Goal: Information Seeking & Learning: Learn about a topic

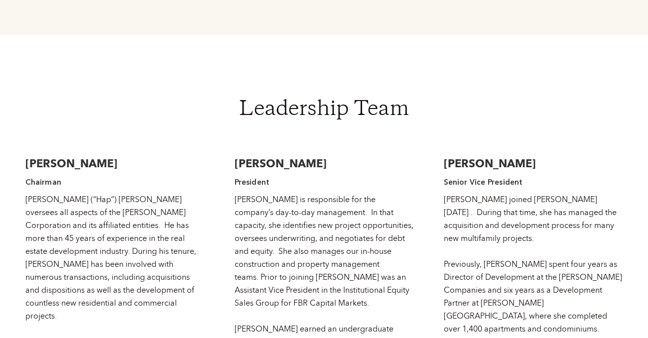
scroll to position [1398, 0]
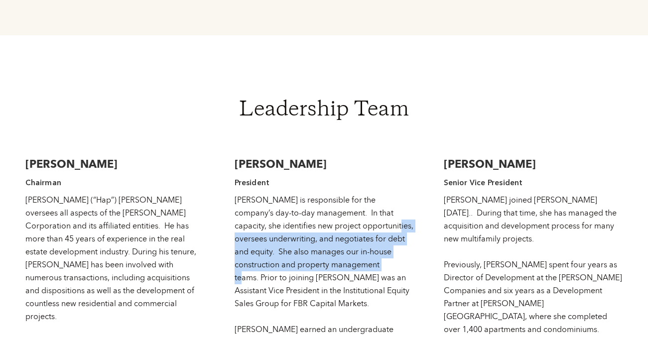
drag, startPoint x: 342, startPoint y: 185, endPoint x: 350, endPoint y: 227, distance: 42.1
click at [350, 227] on div "[PERSON_NAME] is responsible for the company’s day-to-day management. In that c…" at bounding box center [323, 317] width 179 height 246
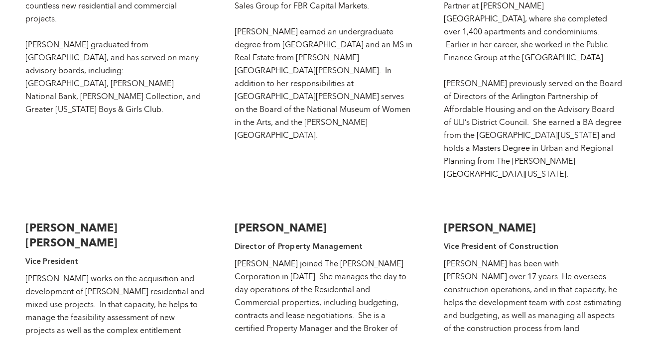
scroll to position [1696, 0]
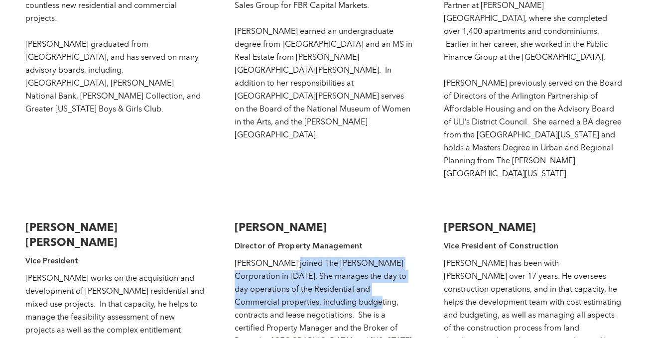
drag, startPoint x: 279, startPoint y: 204, endPoint x: 312, endPoint y: 238, distance: 47.2
click at [312, 257] on div "[PERSON_NAME] joined The [PERSON_NAME] Corporation in [DATE]. She manages the d…" at bounding box center [323, 328] width 179 height 142
click at [311, 257] on div "[PERSON_NAME] joined The [PERSON_NAME] Corporation in [DATE]. She manages the d…" at bounding box center [323, 328] width 179 height 142
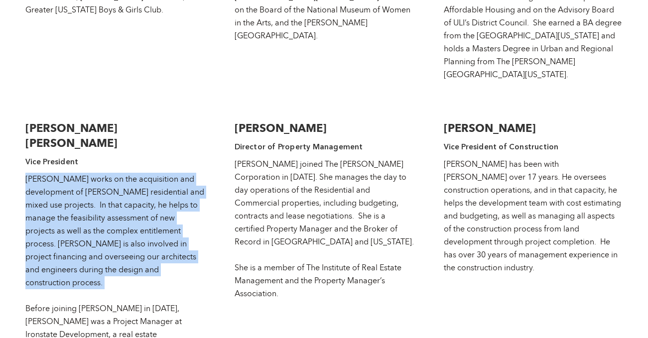
drag, startPoint x: 24, startPoint y: 103, endPoint x: 138, endPoint y: 224, distance: 166.2
click at [136, 224] on div "[PERSON_NAME] works on the acquisition and development of [PERSON_NAME] residen…" at bounding box center [114, 295] width 179 height 246
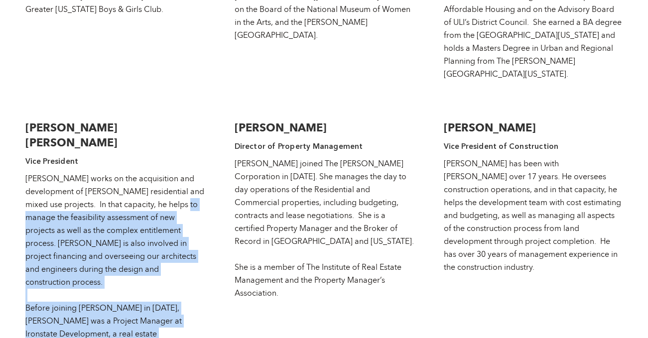
drag, startPoint x: 151, startPoint y: 254, endPoint x: 53, endPoint y: 134, distance: 155.7
click at [53, 172] on div "[PERSON_NAME] works on the acquisition and development of [PERSON_NAME] residen…" at bounding box center [114, 295] width 179 height 246
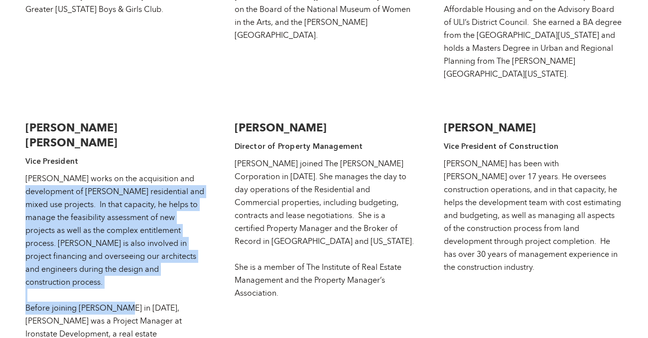
drag, startPoint x: 49, startPoint y: 110, endPoint x: 122, endPoint y: 235, distance: 144.6
click at [122, 235] on div "[PERSON_NAME] works on the acquisition and development of [PERSON_NAME] residen…" at bounding box center [114, 295] width 179 height 246
drag, startPoint x: 122, startPoint y: 235, endPoint x: 56, endPoint y: 117, distance: 135.3
click at [56, 172] on div "[PERSON_NAME] works on the acquisition and development of [PERSON_NAME] residen…" at bounding box center [114, 295] width 179 height 246
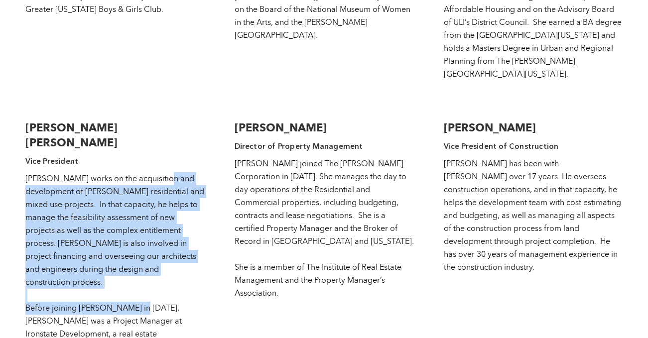
click at [54, 172] on div "[PERSON_NAME] works on the acquisition and development of [PERSON_NAME] residen…" at bounding box center [114, 295] width 179 height 246
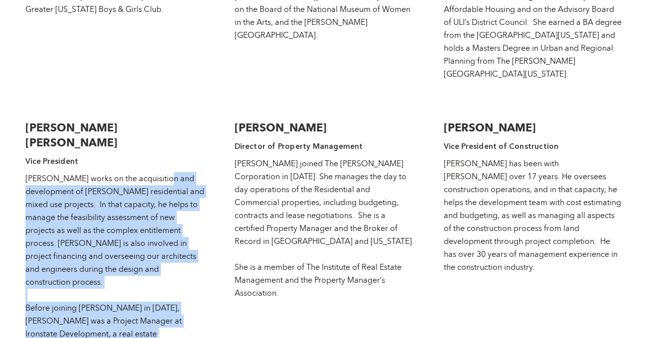
drag, startPoint x: 118, startPoint y: 153, endPoint x: 144, endPoint y: 267, distance: 116.9
click at [144, 271] on div "[PERSON_NAME] works on the acquisition and development of [PERSON_NAME] residen…" at bounding box center [114, 295] width 179 height 246
click at [144, 267] on div "[PERSON_NAME] works on the acquisition and development of [PERSON_NAME] residen…" at bounding box center [114, 295] width 179 height 246
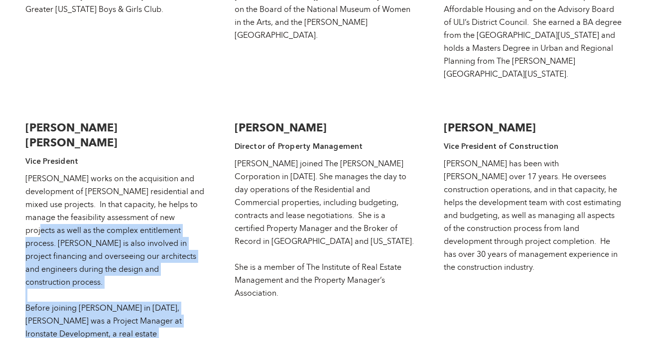
drag, startPoint x: 97, startPoint y: 200, endPoint x: 71, endPoint y: 144, distance: 61.2
click at [71, 172] on div "[PERSON_NAME] works on the acquisition and development of [PERSON_NAME] residen…" at bounding box center [114, 295] width 179 height 246
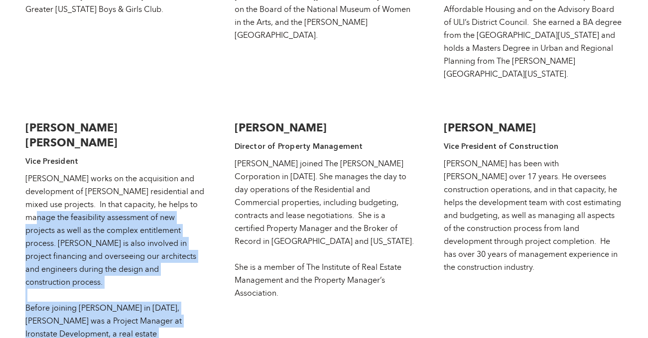
click at [71, 172] on div "[PERSON_NAME] works on the acquisition and development of [PERSON_NAME] residen…" at bounding box center [114, 295] width 179 height 246
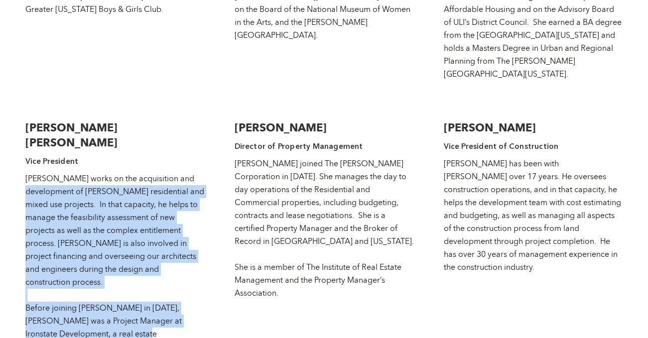
drag, startPoint x: 52, startPoint y: 117, endPoint x: 98, endPoint y: 260, distance: 150.2
click at [98, 260] on div "[PERSON_NAME] works on the acquisition and development of [PERSON_NAME] residen…" at bounding box center [114, 295] width 179 height 246
click at [98, 259] on div "[PERSON_NAME] works on the acquisition and development of [PERSON_NAME] residen…" at bounding box center [114, 295] width 179 height 246
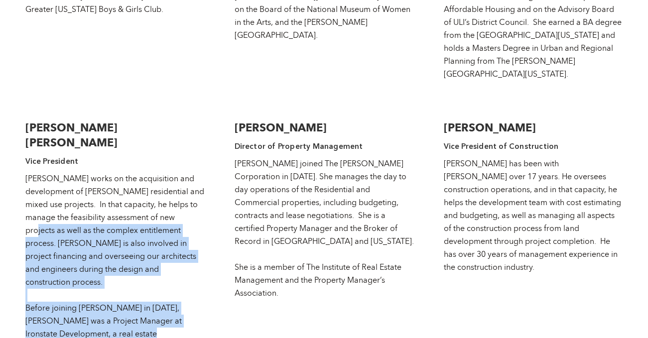
drag, startPoint x: 98, startPoint y: 259, endPoint x: 71, endPoint y: 138, distance: 124.0
click at [71, 172] on div "[PERSON_NAME] works on the acquisition and development of [PERSON_NAME] residen…" at bounding box center [114, 295] width 179 height 246
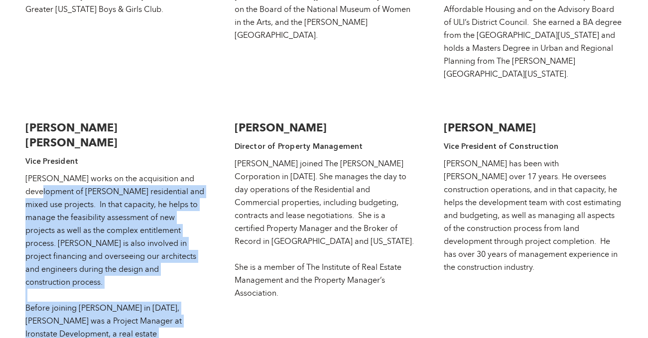
drag, startPoint x: 70, startPoint y: 117, endPoint x: 115, endPoint y: 267, distance: 156.4
click at [115, 267] on div "[PERSON_NAME] works on the acquisition and development of [PERSON_NAME] residen…" at bounding box center [114, 295] width 179 height 246
click at [114, 267] on div "[PERSON_NAME] works on the acquisition and development of [PERSON_NAME] residen…" at bounding box center [114, 295] width 179 height 246
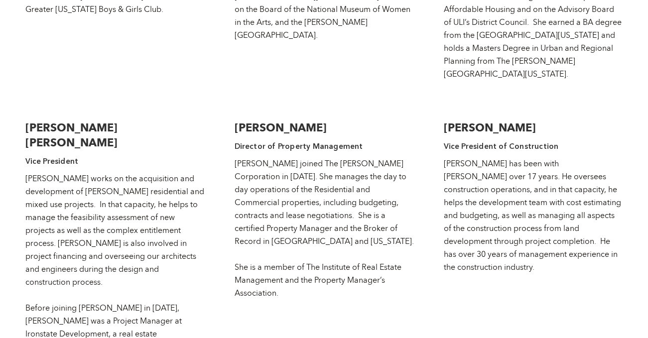
click at [62, 172] on div "[PERSON_NAME] works on the acquisition and development of [PERSON_NAME] residen…" at bounding box center [114, 295] width 179 height 246
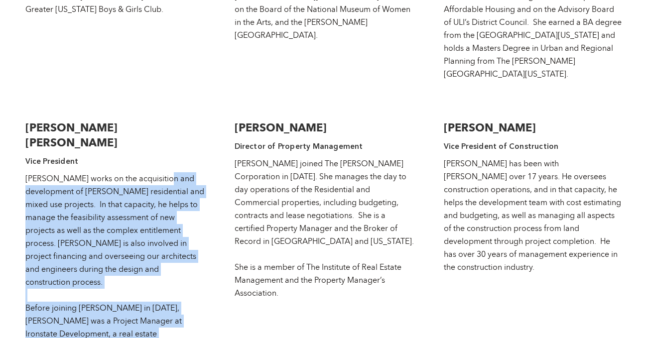
drag, startPoint x: 61, startPoint y: 112, endPoint x: 146, endPoint y: 271, distance: 180.6
click at [146, 271] on div "[PERSON_NAME] works on the acquisition and development of [PERSON_NAME] residen…" at bounding box center [114, 295] width 179 height 246
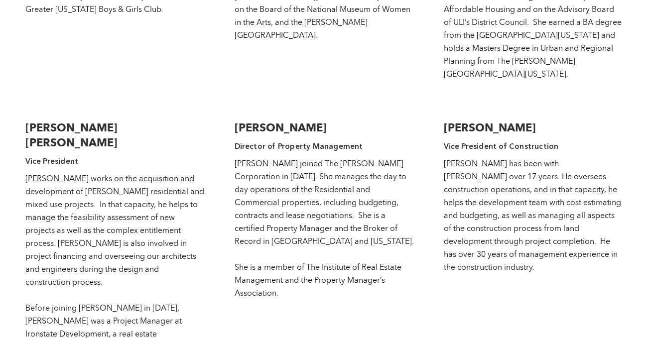
click at [192, 284] on div "[PERSON_NAME] works on the acquisition and development of [PERSON_NAME] residen…" at bounding box center [114, 295] width 179 height 246
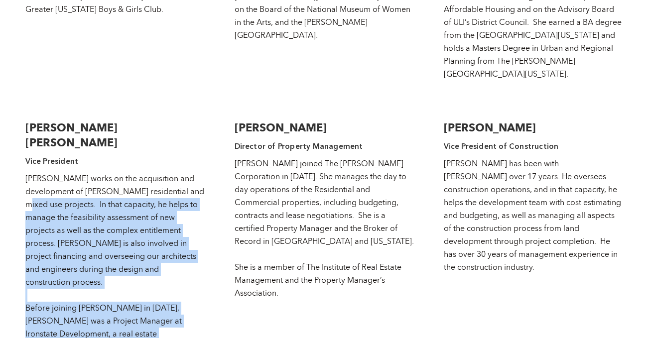
drag, startPoint x: 124, startPoint y: 238, endPoint x: 39, endPoint y: 126, distance: 141.1
click at [39, 172] on div "[PERSON_NAME] works on the acquisition and development of [PERSON_NAME] residen…" at bounding box center [114, 295] width 179 height 246
drag, startPoint x: 72, startPoint y: 160, endPoint x: 52, endPoint y: 137, distance: 30.3
click at [72, 172] on div "[PERSON_NAME] works on the acquisition and development of [PERSON_NAME] residen…" at bounding box center [114, 295] width 179 height 246
click at [122, 178] on div "[PERSON_NAME] works on the acquisition and development of [PERSON_NAME] residen…" at bounding box center [114, 295] width 179 height 246
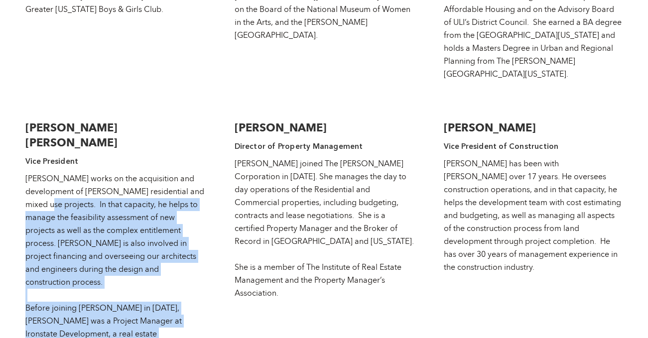
drag, startPoint x: 64, startPoint y: 128, endPoint x: 213, endPoint y: 292, distance: 220.9
click at [213, 292] on div "[PERSON_NAME] Chairman [PERSON_NAME] (“Hap”) [PERSON_NAME] oversees all aspects…" at bounding box center [323, 225] width 597 height 953
click at [78, 172] on div "[PERSON_NAME] works on the acquisition and development of [PERSON_NAME] residen…" at bounding box center [114, 295] width 179 height 246
drag, startPoint x: 54, startPoint y: 127, endPoint x: 184, endPoint y: 269, distance: 192.4
click at [185, 272] on div "[PERSON_NAME] works on the acquisition and development of [PERSON_NAME] residen…" at bounding box center [114, 295] width 179 height 246
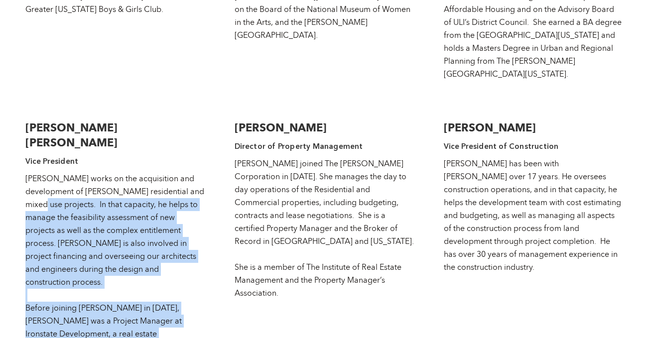
click at [184, 269] on div "[PERSON_NAME] works on the acquisition and development of [PERSON_NAME] residen…" at bounding box center [114, 295] width 179 height 246
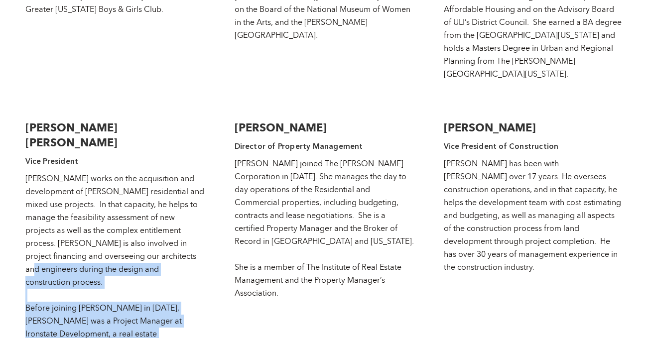
drag, startPoint x: 210, startPoint y: 290, endPoint x: 74, endPoint y: 183, distance: 172.7
click at [74, 183] on div "[PERSON_NAME] Chairman [PERSON_NAME] (“Hap”) [PERSON_NAME] oversees all aspects…" at bounding box center [323, 225] width 597 height 953
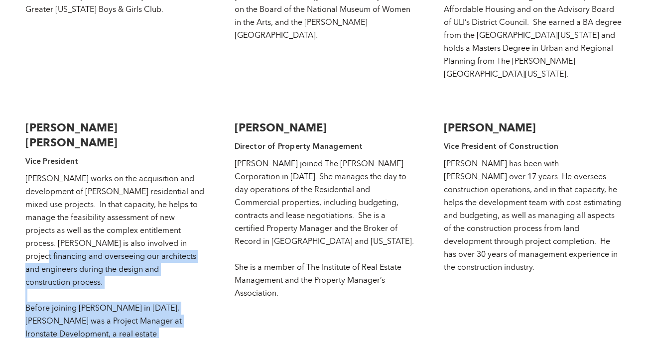
click at [72, 182] on div "[PERSON_NAME] works on the acquisition and development of [PERSON_NAME] residen…" at bounding box center [114, 295] width 179 height 246
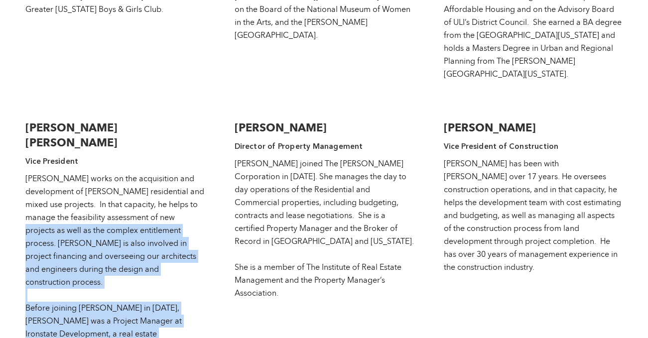
drag, startPoint x: 57, startPoint y: 147, endPoint x: 188, endPoint y: 292, distance: 195.6
click at [188, 292] on div "[PERSON_NAME] works on the acquisition and development of [PERSON_NAME] residen…" at bounding box center [114, 295] width 179 height 246
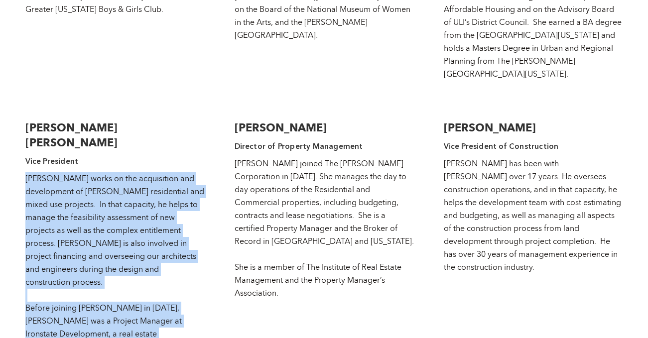
drag, startPoint x: 192, startPoint y: 293, endPoint x: 70, endPoint y: 187, distance: 161.6
click at [63, 182] on div "[PERSON_NAME] works on the acquisition and development of [PERSON_NAME] residen…" at bounding box center [114, 295] width 179 height 246
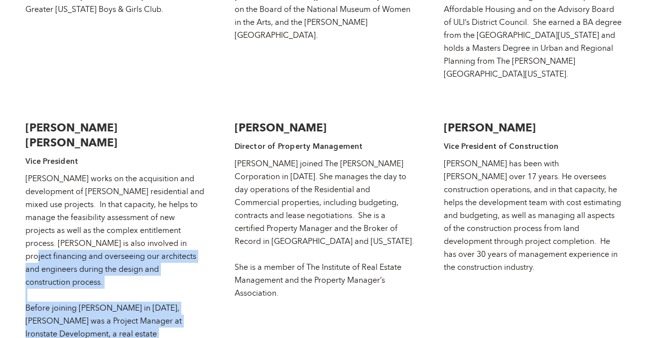
click at [70, 187] on div "[PERSON_NAME] works on the acquisition and development of [PERSON_NAME] residen…" at bounding box center [114, 295] width 179 height 246
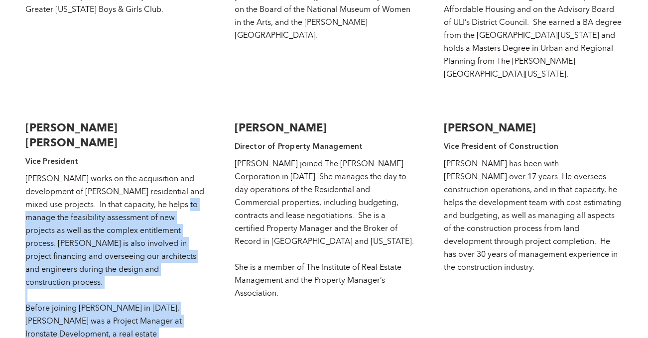
drag, startPoint x: 55, startPoint y: 139, endPoint x: 197, endPoint y: 285, distance: 203.5
click at [198, 286] on div "[PERSON_NAME] works on the acquisition and development of [PERSON_NAME] residen…" at bounding box center [114, 295] width 179 height 246
click at [197, 285] on div "[PERSON_NAME] works on the acquisition and development of [PERSON_NAME] residen…" at bounding box center [114, 295] width 179 height 246
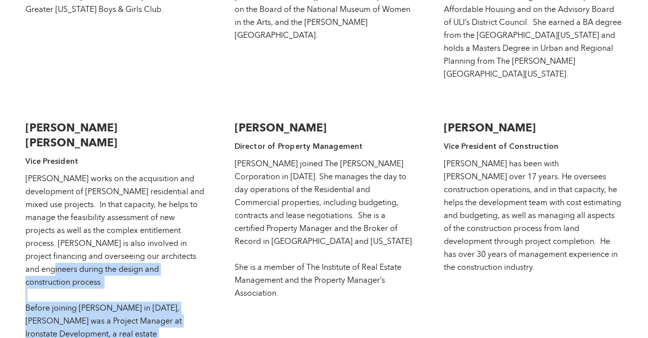
drag, startPoint x: 203, startPoint y: 296, endPoint x: 92, endPoint y: 190, distance: 153.9
click at [92, 190] on div "[PERSON_NAME] works on the acquisition and development of [PERSON_NAME] residen…" at bounding box center [114, 295] width 179 height 246
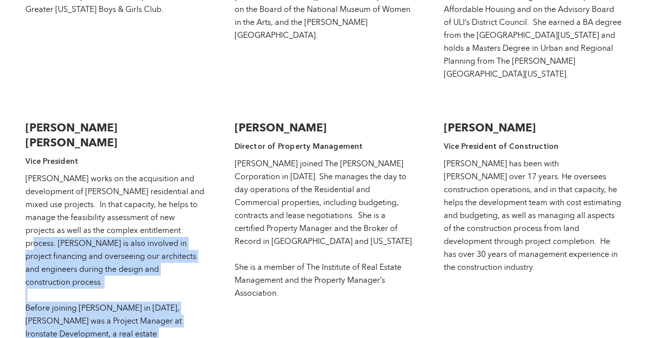
drag, startPoint x: 67, startPoint y: 161, endPoint x: 193, endPoint y: 303, distance: 189.3
click at [193, 305] on div "[PERSON_NAME] Chairman [PERSON_NAME] (“Hap”) [PERSON_NAME] oversees all aspects…" at bounding box center [323, 225] width 597 height 953
click at [194, 300] on div "[PERSON_NAME] Chairman [PERSON_NAME] (“Hap”) [PERSON_NAME] oversees all aspects…" at bounding box center [323, 225] width 597 height 953
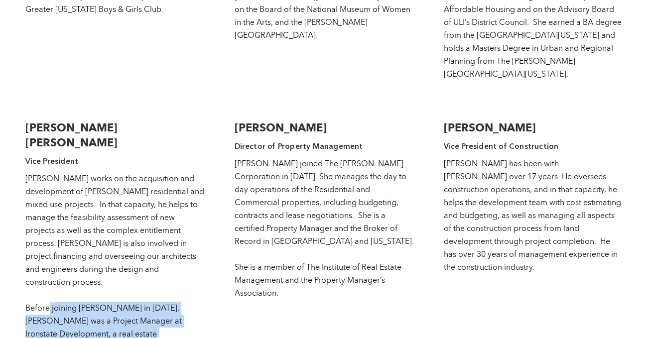
drag, startPoint x: 200, startPoint y: 297, endPoint x: 43, endPoint y: 219, distance: 175.2
click at [43, 219] on div "[PERSON_NAME] works on the acquisition and development of [PERSON_NAME] residen…" at bounding box center [114, 295] width 179 height 246
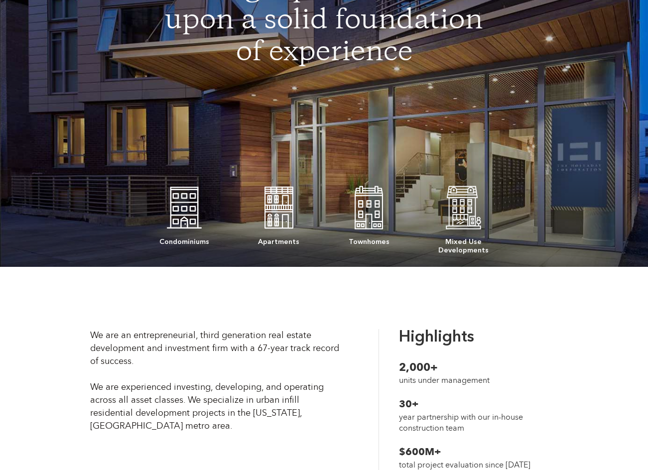
scroll to position [0, 0]
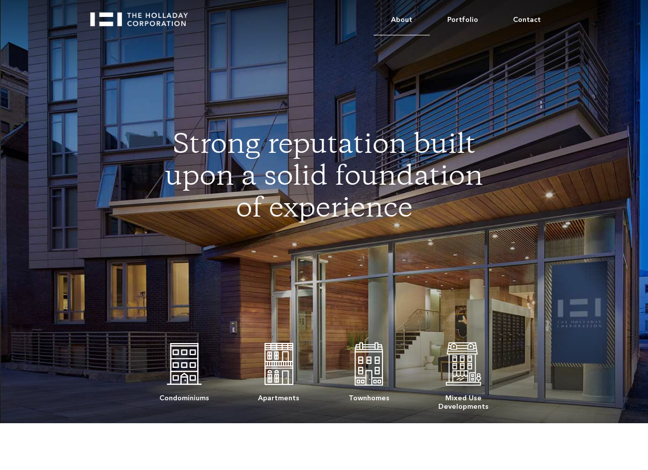
click at [411, 19] on link "About" at bounding box center [401, 20] width 56 height 30
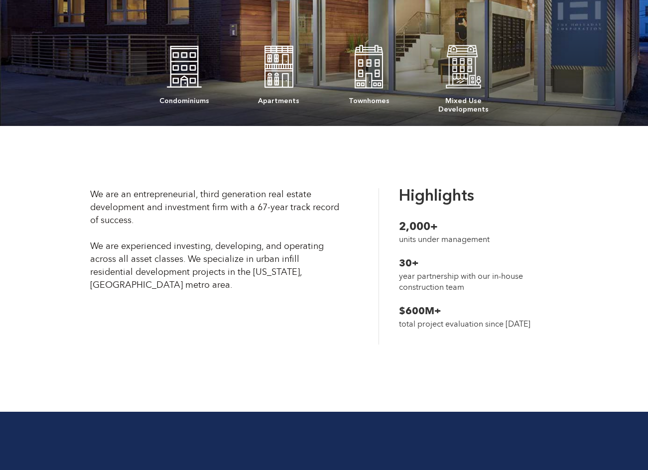
scroll to position [298, 0]
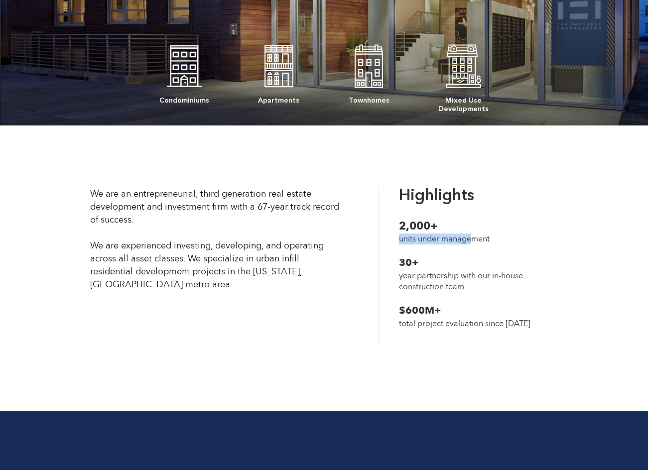
drag, startPoint x: 401, startPoint y: 235, endPoint x: 475, endPoint y: 239, distance: 74.3
click at [475, 239] on li "units under management ‍" at bounding box center [471, 244] width 144 height 22
drag, startPoint x: 493, startPoint y: 237, endPoint x: 372, endPoint y: 236, distance: 121.5
click at [372, 236] on div "Highlights ‍ 2,000+ units under management ‍ 30+ year partnership with our in-h…" at bounding box center [462, 268] width 199 height 161
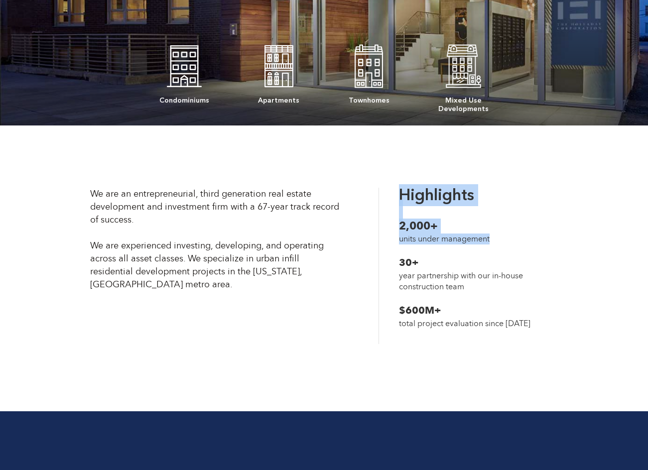
click at [431, 238] on li "units under management ‍" at bounding box center [471, 244] width 144 height 22
click at [398, 191] on ul "Highlights ‍ 2,000+ units under management ‍ 30+ year partnership with our in-h…" at bounding box center [465, 266] width 174 height 156
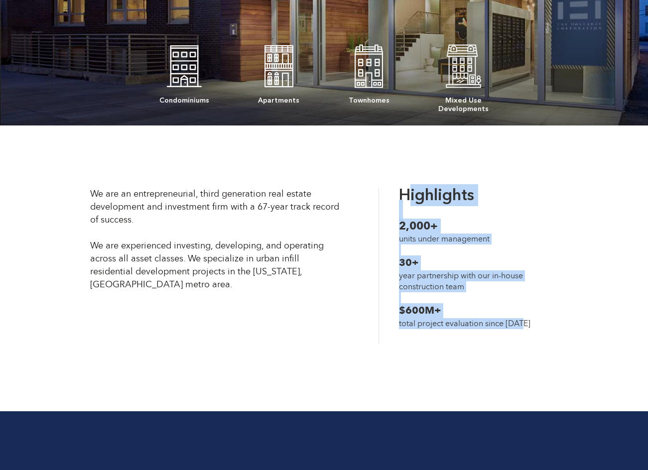
drag, startPoint x: 412, startPoint y: 198, endPoint x: 561, endPoint y: 321, distance: 193.1
click at [562, 321] on div "Highlights ‍ 2,000+ units under management ‍ 30+ year partnership with our in-h…" at bounding box center [462, 268] width 199 height 161
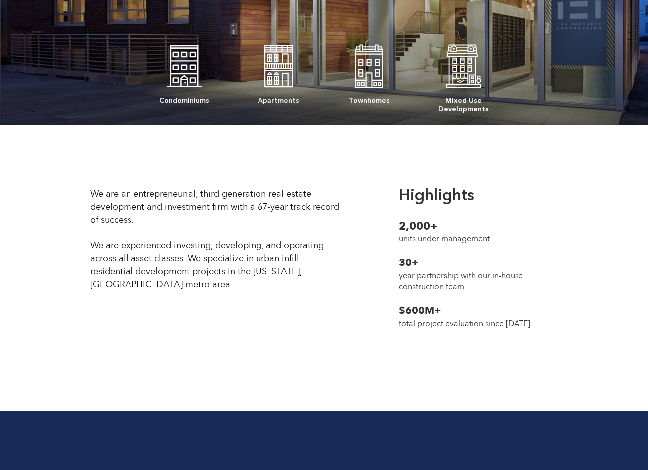
click at [561, 321] on div "Highlights ‍ 2,000+ units under management ‍ 30+ year partnership with our in-h…" at bounding box center [462, 268] width 199 height 161
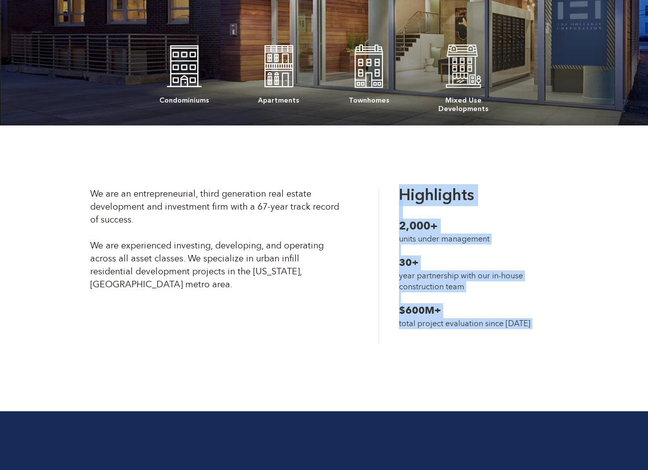
drag, startPoint x: 561, startPoint y: 321, endPoint x: 421, endPoint y: 204, distance: 182.4
click at [421, 204] on div "Highlights ‍ 2,000+ units under management ‍ 30+ year partnership with our in-h…" at bounding box center [462, 268] width 199 height 161
click at [421, 204] on li "Highlights ‍" at bounding box center [471, 203] width 144 height 31
drag, startPoint x: 410, startPoint y: 196, endPoint x: 497, endPoint y: 314, distance: 146.7
click at [497, 314] on ul "Highlights ‍ 2,000+ units under management ‍ 30+ year partnership with our in-h…" at bounding box center [465, 266] width 174 height 156
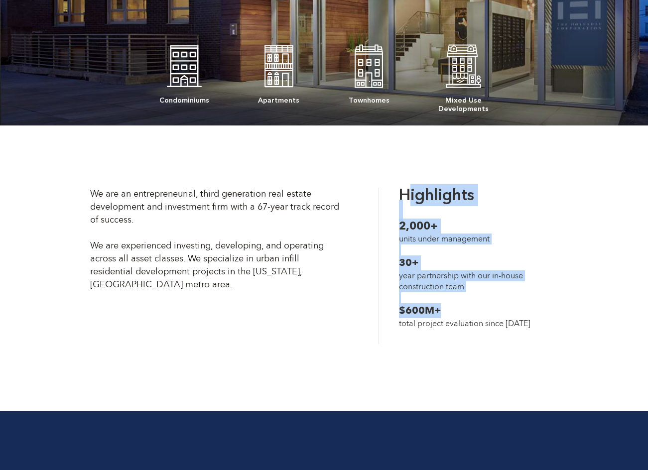
click at [495, 315] on li "$600M+" at bounding box center [471, 310] width 144 height 15
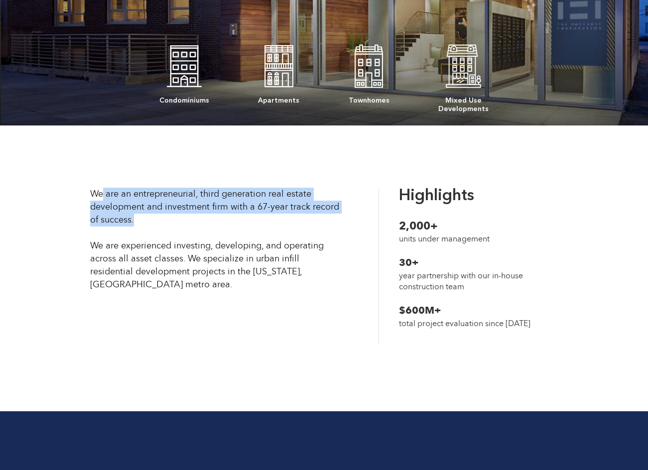
drag, startPoint x: 104, startPoint y: 195, endPoint x: 165, endPoint y: 232, distance: 72.0
click at [165, 232] on div "We are an entrepreneurial, third generation real estate development and investm…" at bounding box center [215, 240] width 250 height 104
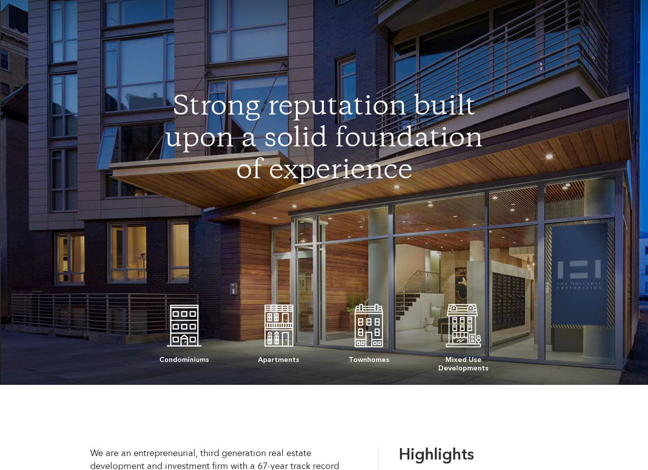
scroll to position [0, 0]
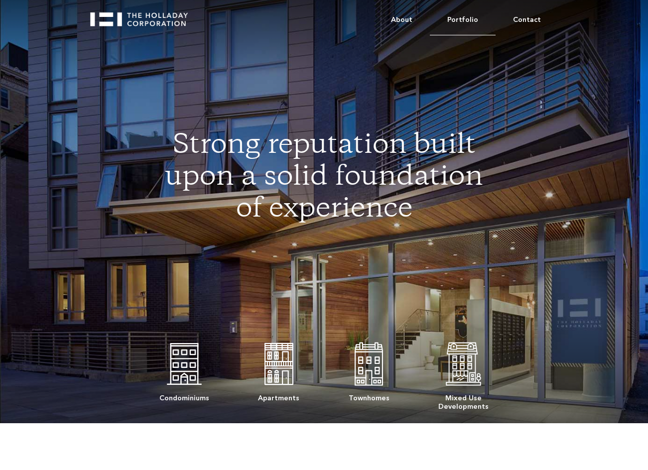
click at [469, 16] on link "Portfolio" at bounding box center [463, 20] width 66 height 30
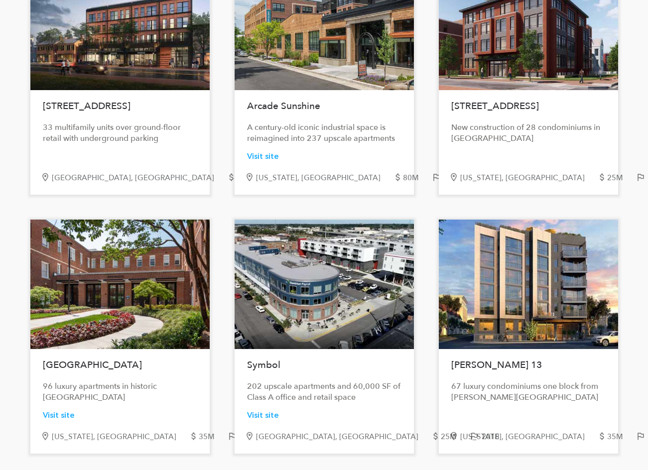
scroll to position [496, 0]
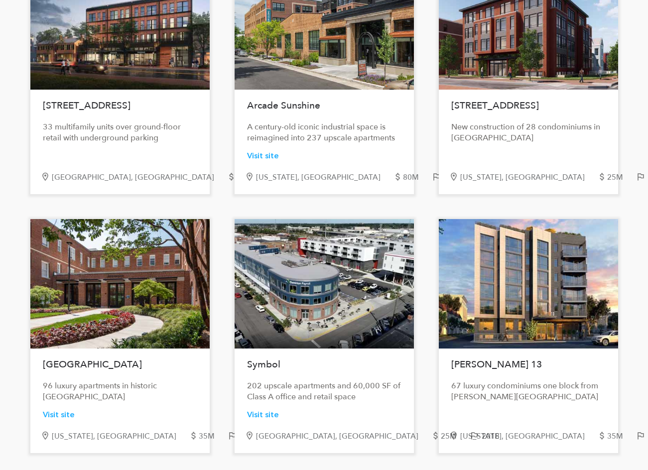
click at [226, 275] on div "Church Street New construction of 65 luxury condominiums in Logan Circle Washin…" at bounding box center [324, 77] width 473 height 752
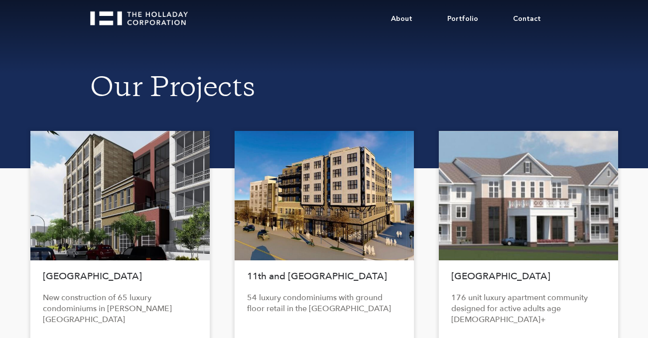
scroll to position [0, 0]
